Goal: Information Seeking & Learning: Learn about a topic

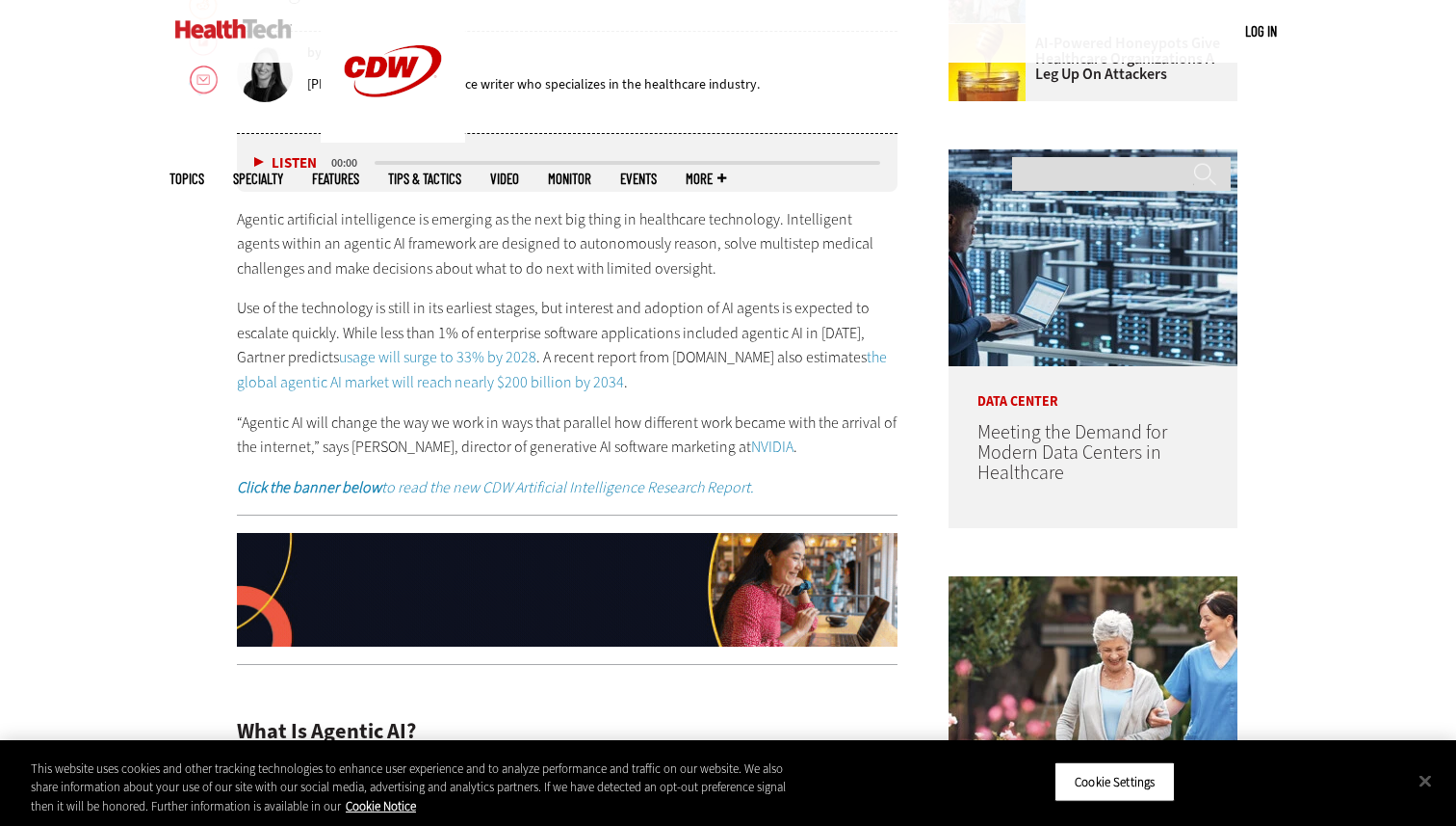
scroll to position [951, 0]
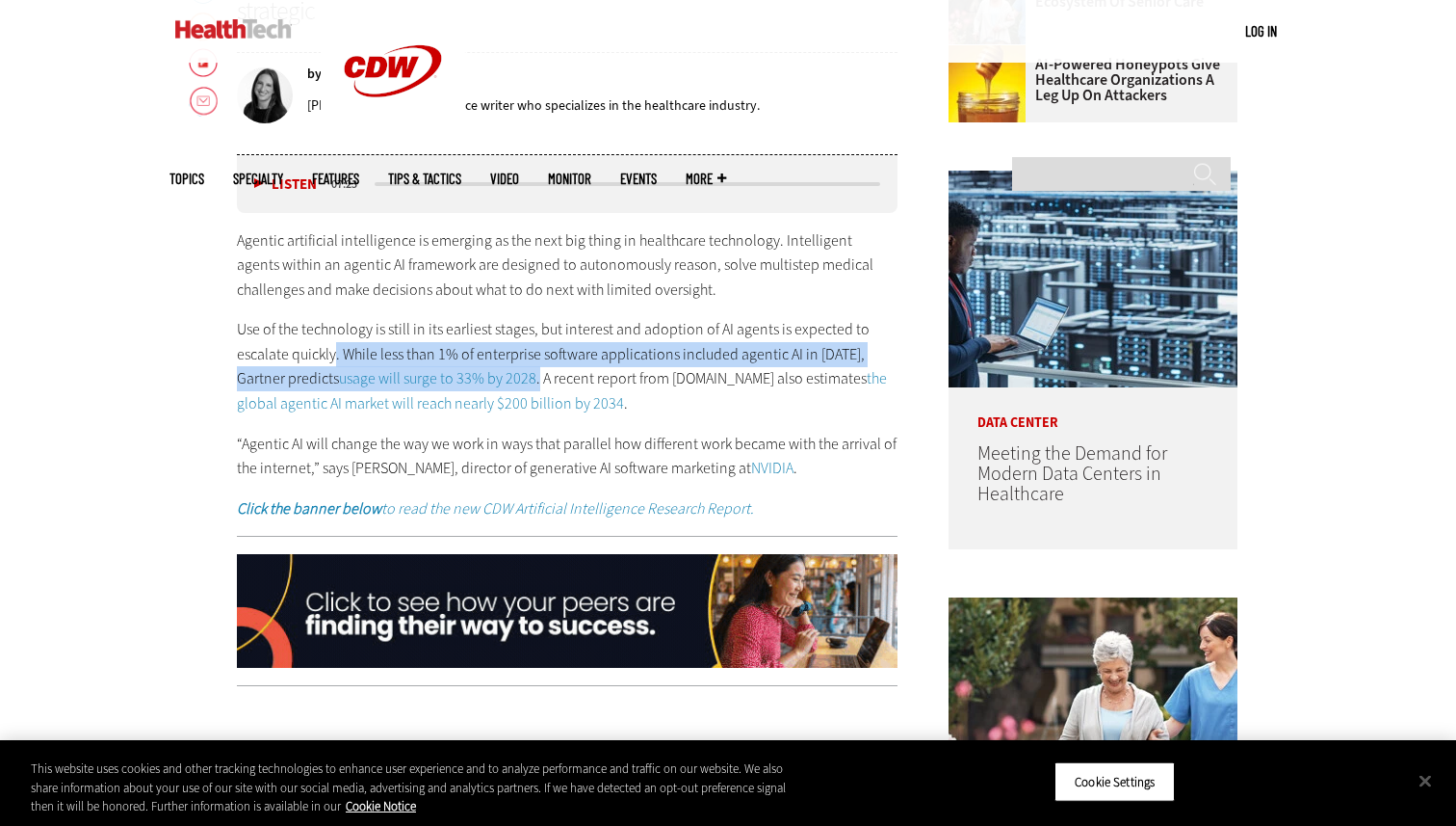
drag, startPoint x: 335, startPoint y: 354, endPoint x: 538, endPoint y: 379, distance: 204.5
click at [538, 379] on p "Use of the technology is still in its earliest stages, but interest and adoptio…" at bounding box center [568, 366] width 661 height 98
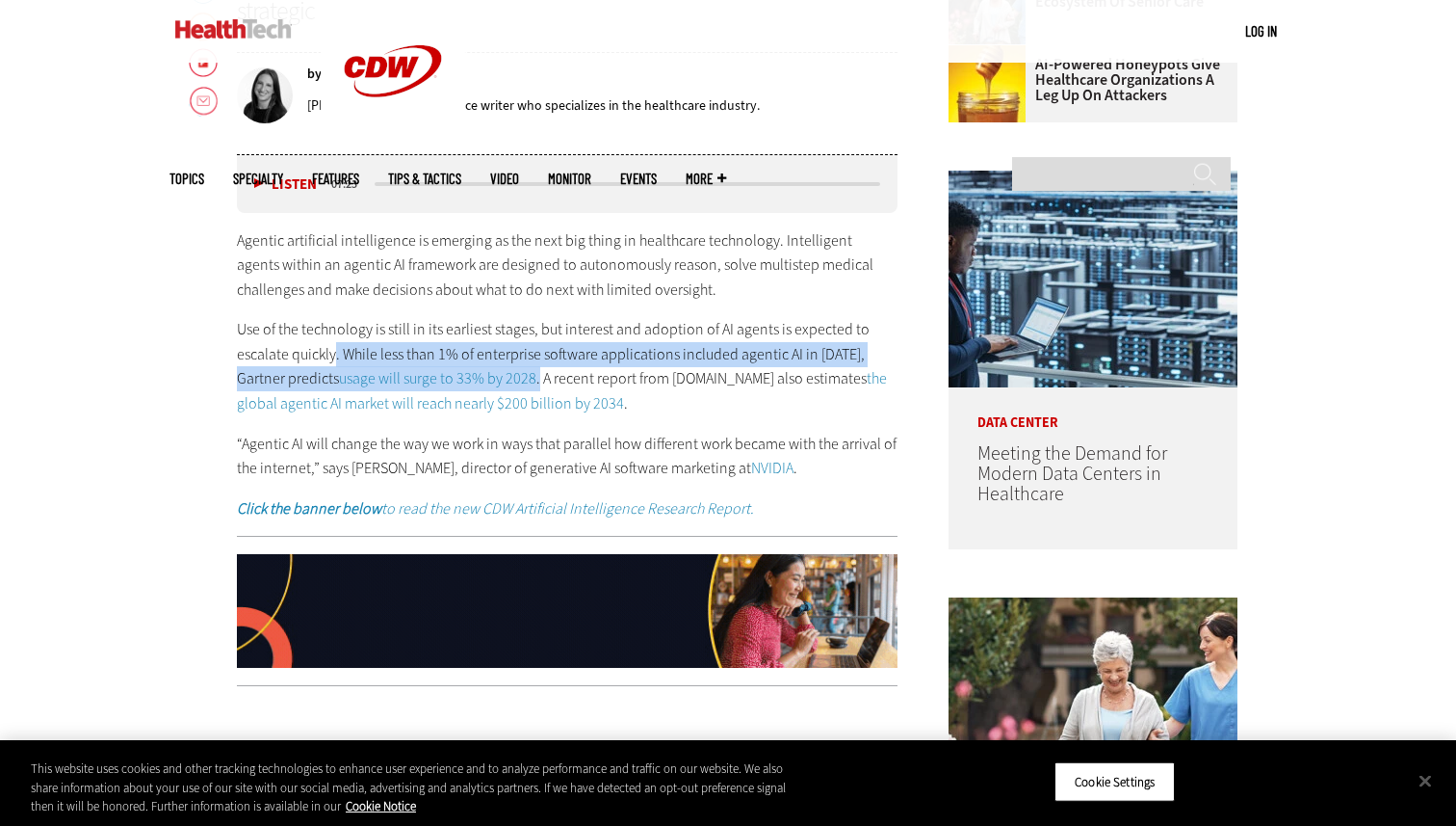
copy p ". While less than 1% of enterprise software applications included agentic AI in…"
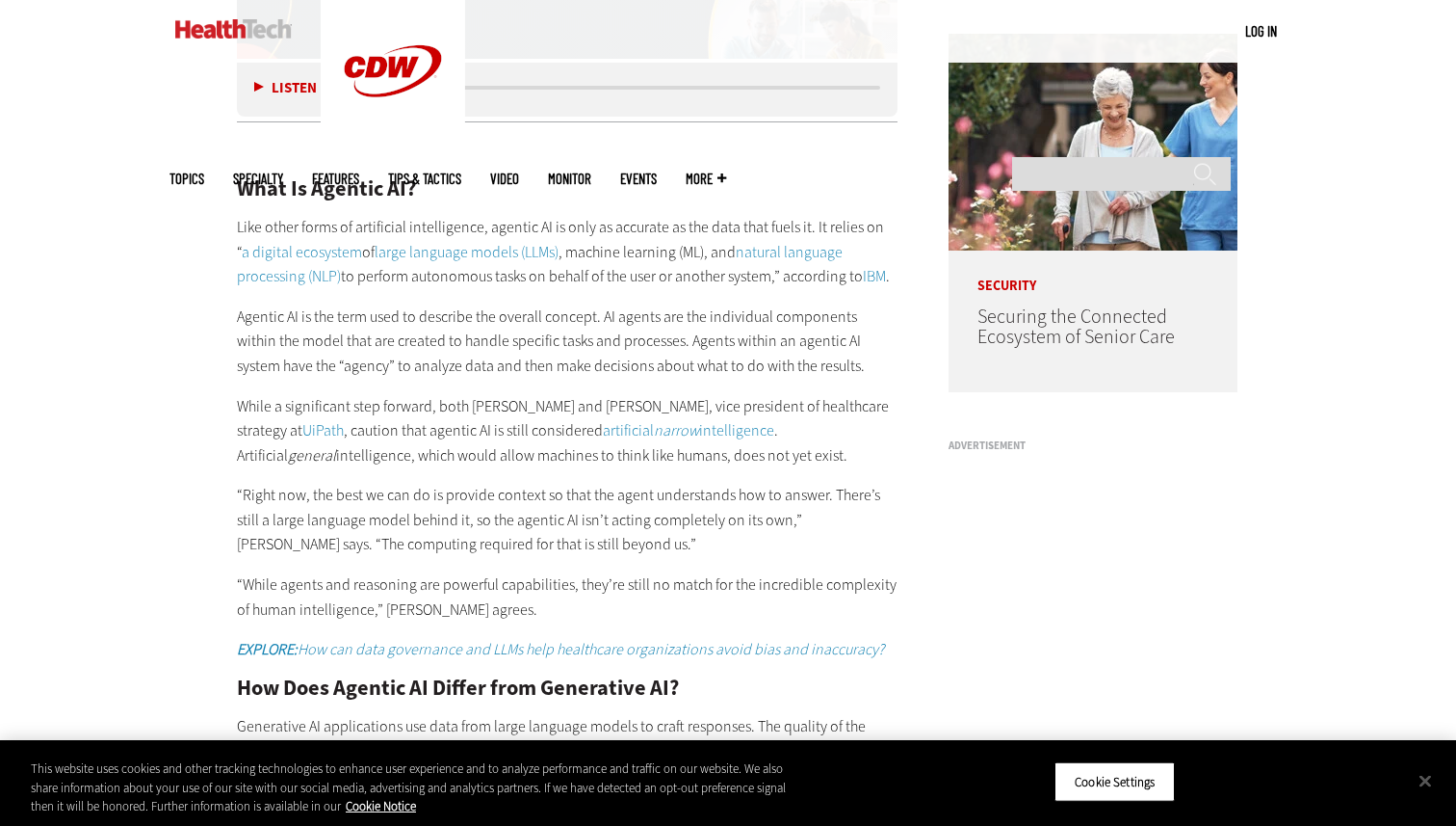
scroll to position [1509, 0]
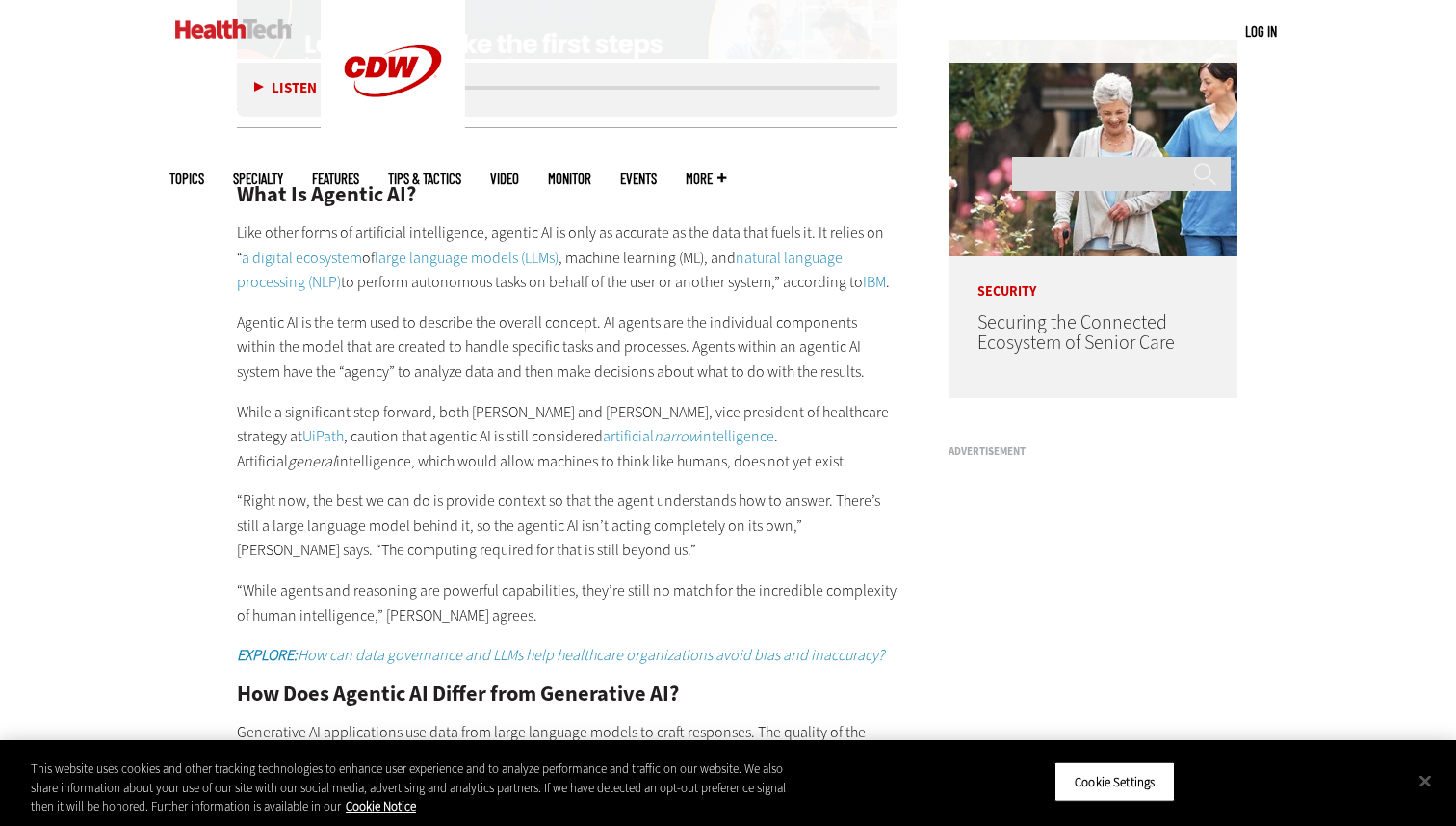
click at [715, 432] on link "artificial narrow intelligence" at bounding box center [688, 436] width 172 height 21
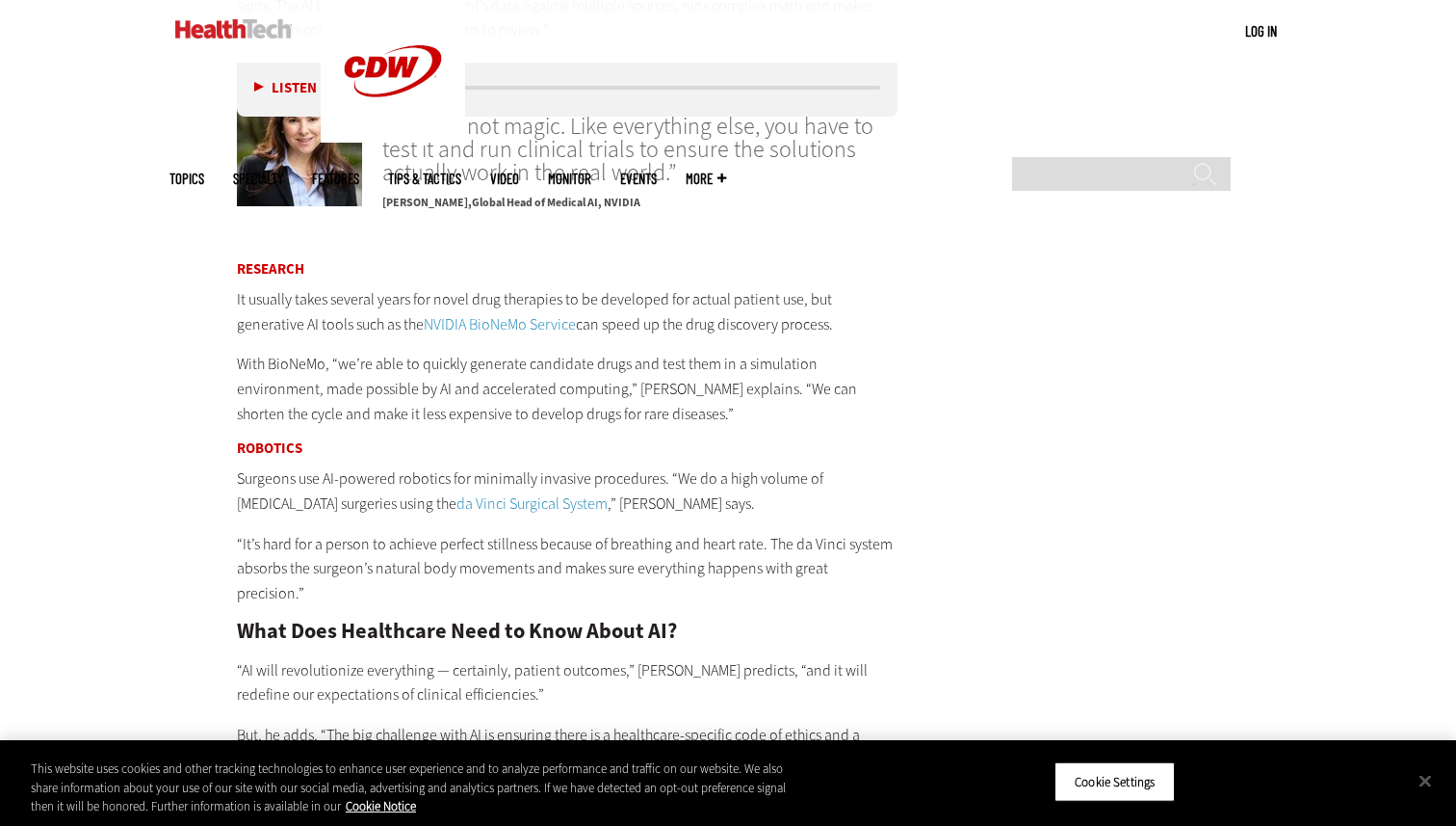
scroll to position [3485, 0]
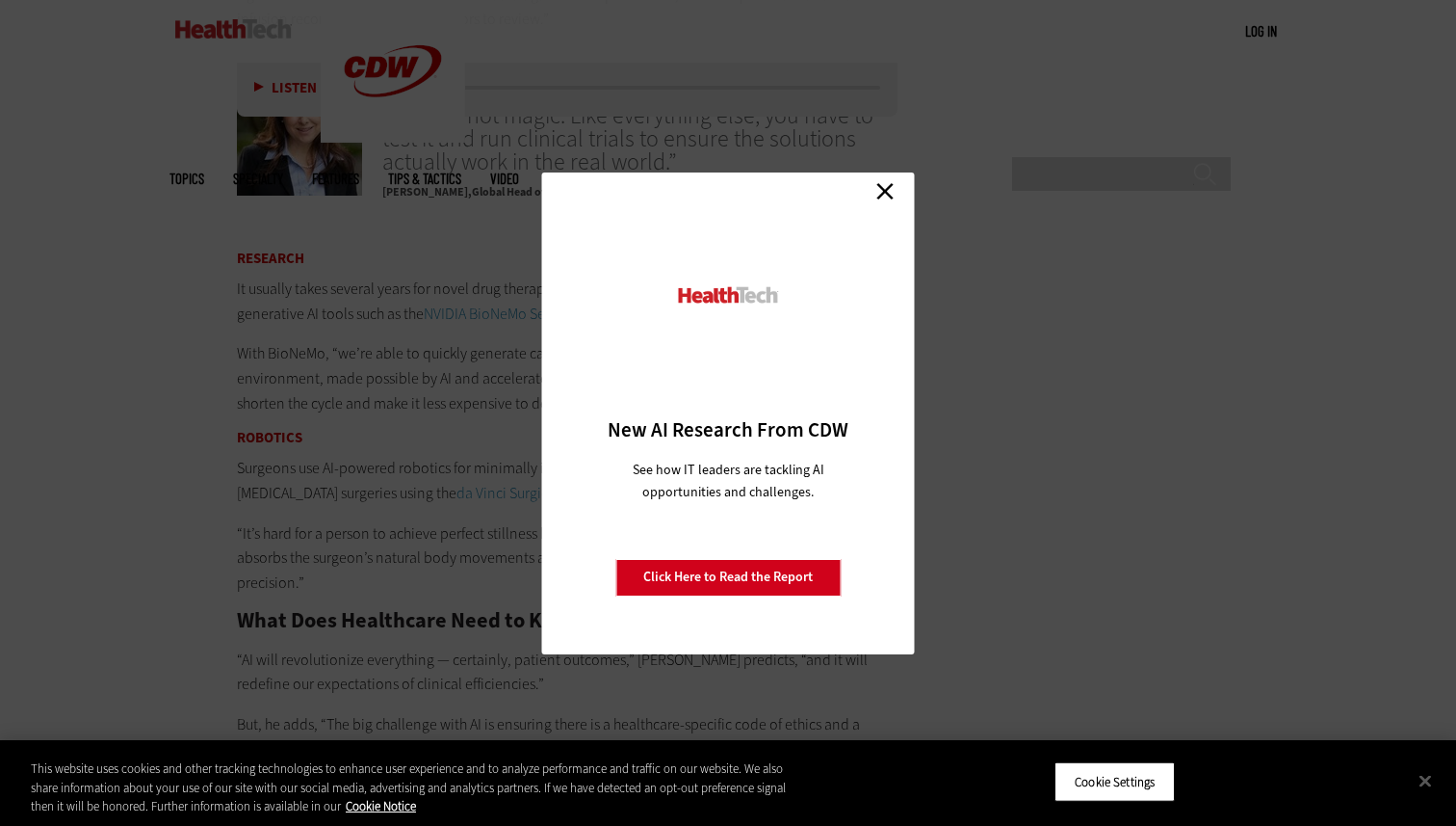
click at [882, 189] on link "Close" at bounding box center [884, 191] width 28 height 28
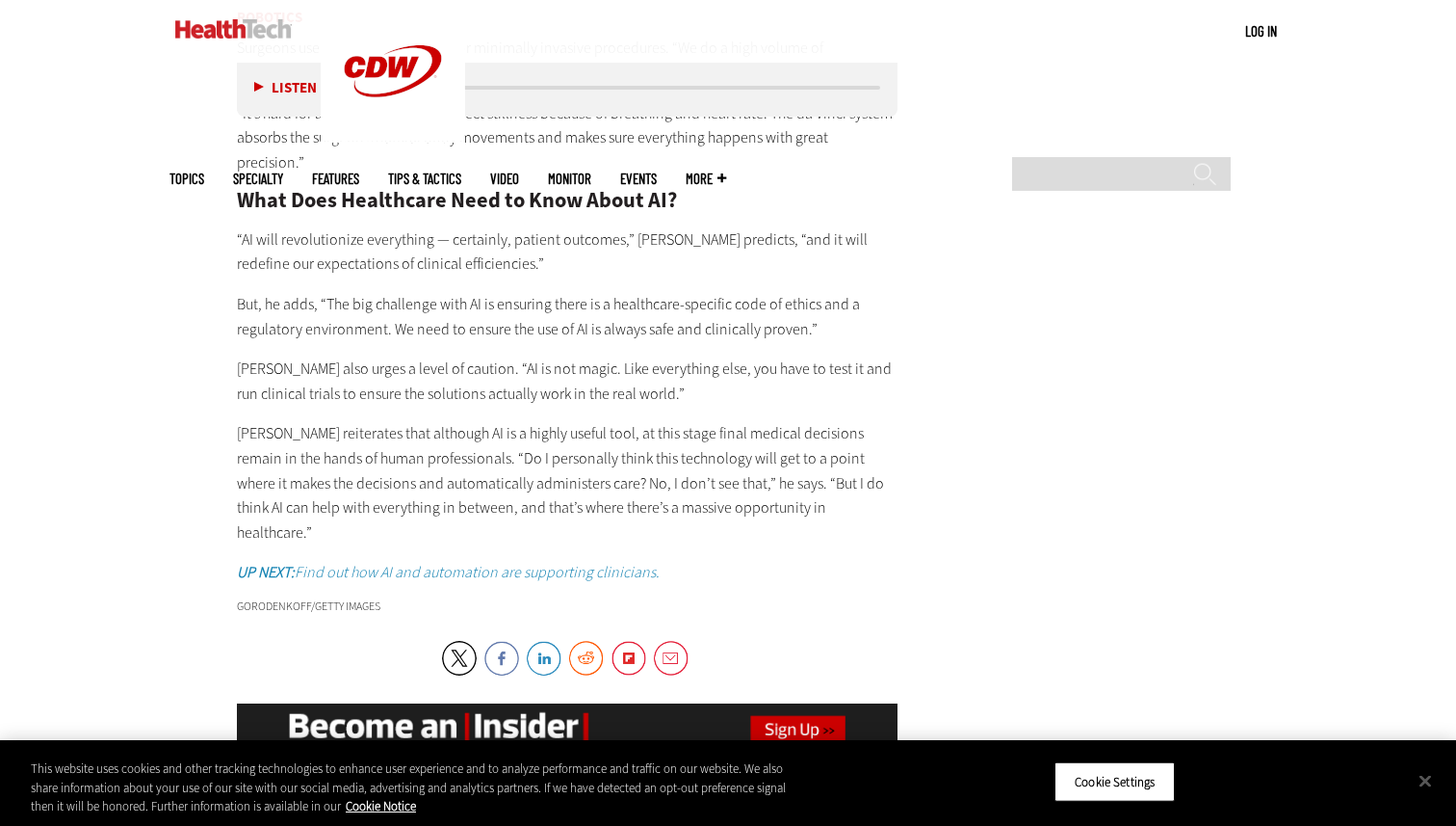
scroll to position [3875, 0]
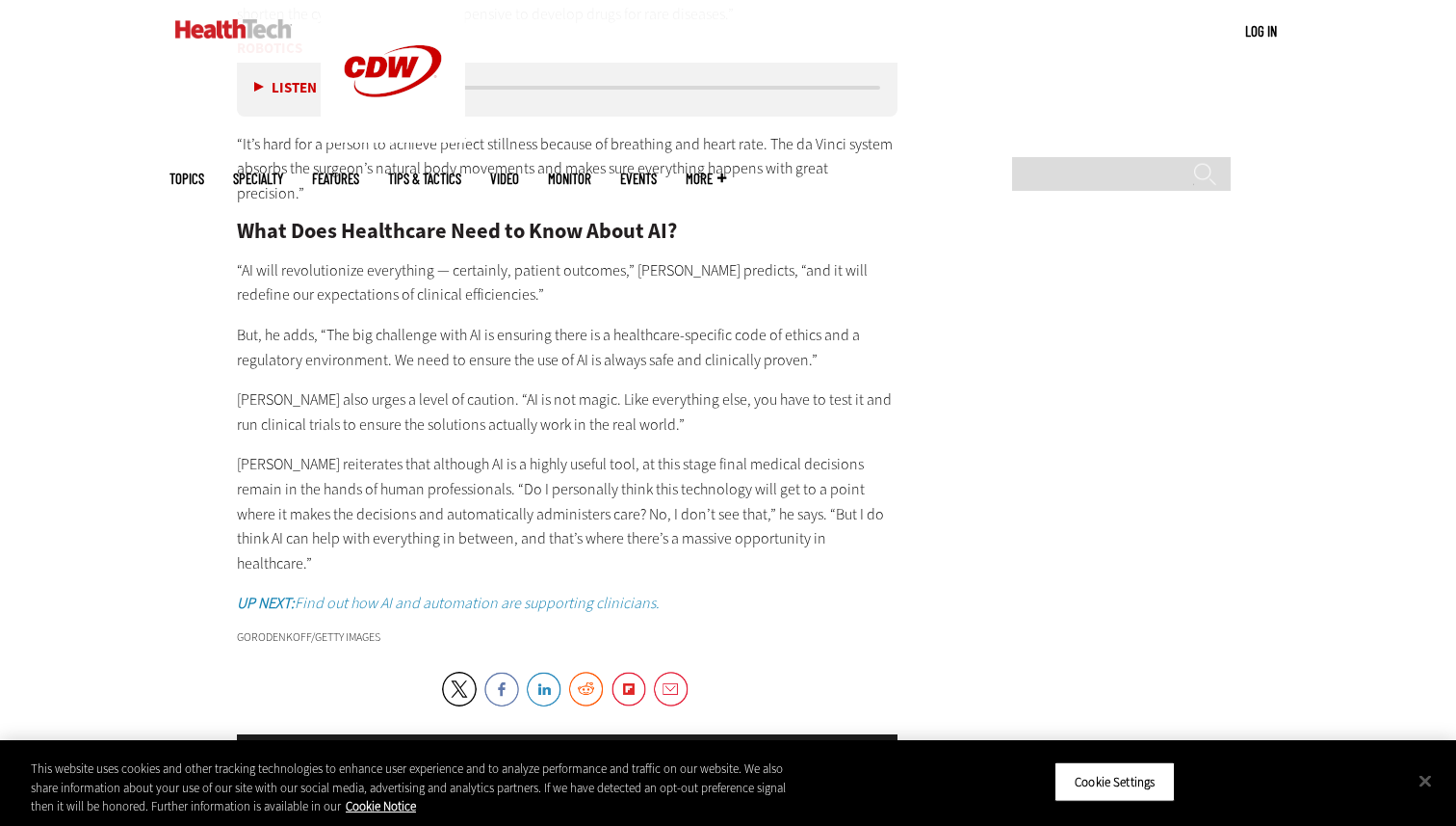
click at [650, 416] on div "Research It usually takes several years for novel drug therapies to be develope…" at bounding box center [568, 239] width 661 height 753
